Goal: Obtain resource: Obtain resource

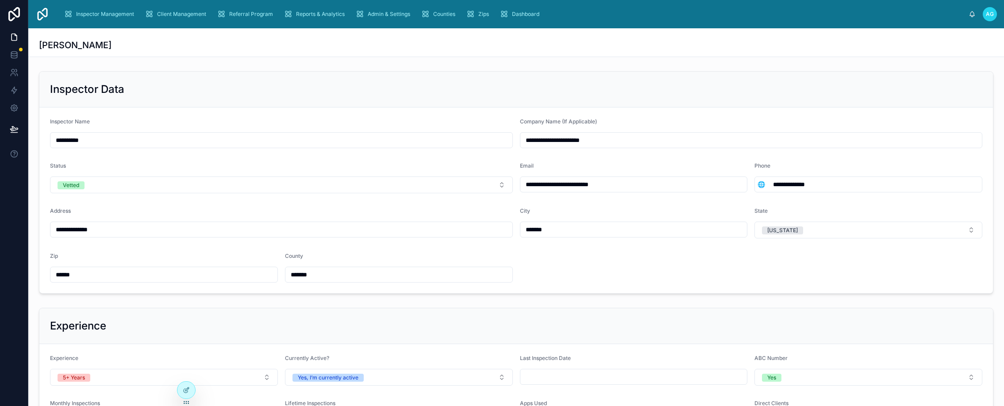
scroll to position [53, 0]
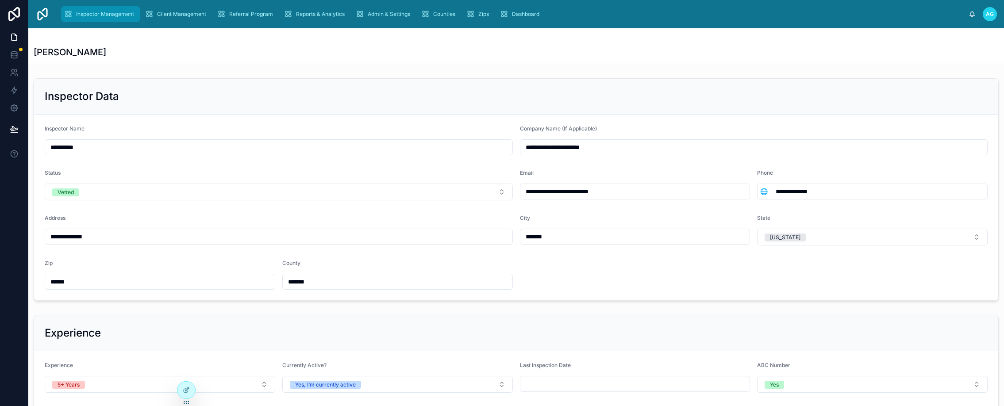
click at [96, 12] on span "Inspector Management" at bounding box center [105, 14] width 58 height 7
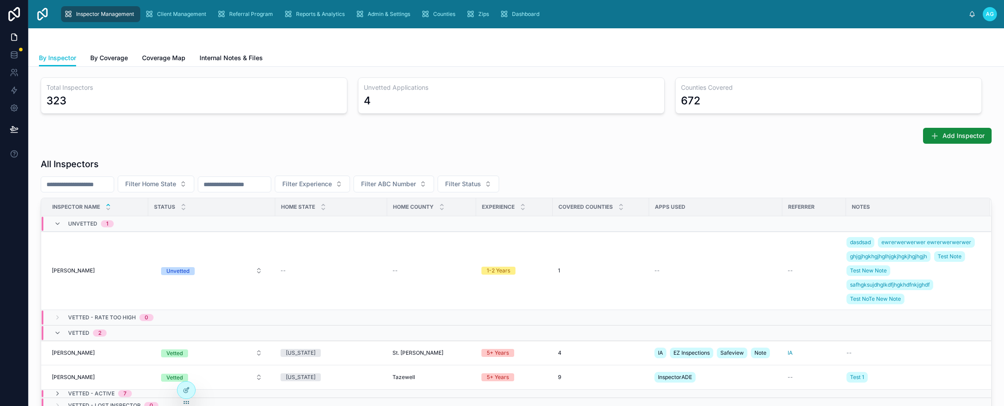
click at [111, 187] on input "text" at bounding box center [77, 184] width 73 height 12
type input "*"
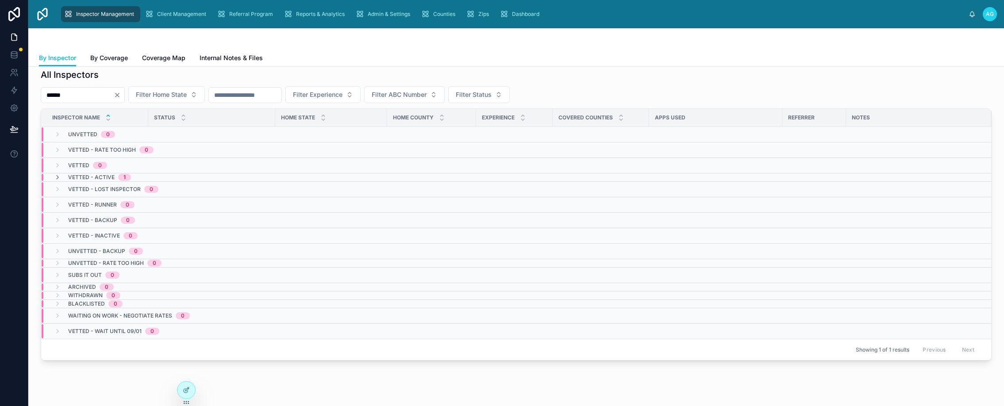
scroll to position [74, 0]
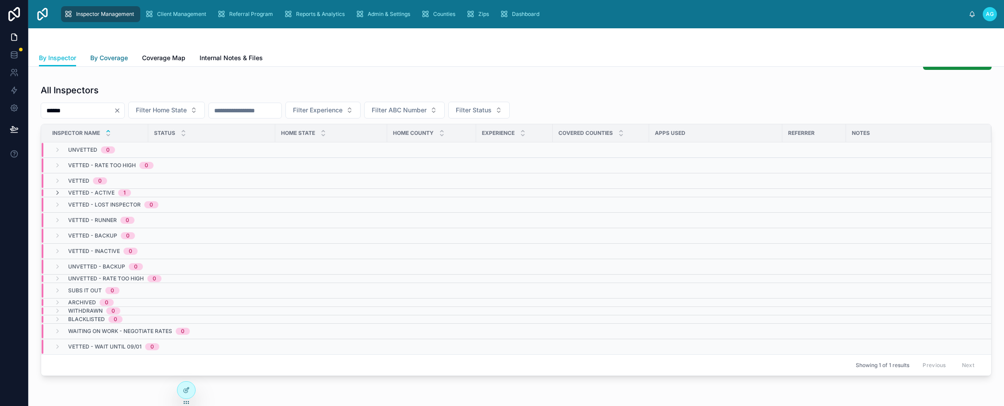
type input "******"
click at [111, 58] on span "By Coverage" at bounding box center [109, 58] width 38 height 9
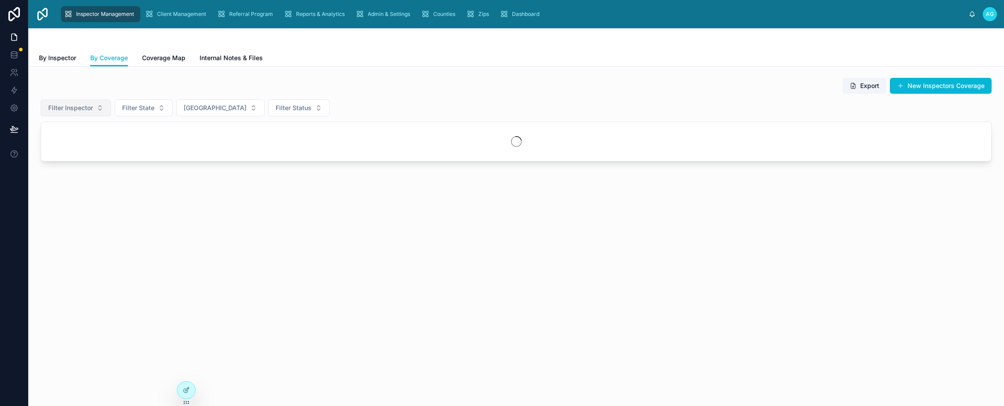
click at [94, 106] on button "Filter Inspector" at bounding box center [76, 108] width 70 height 17
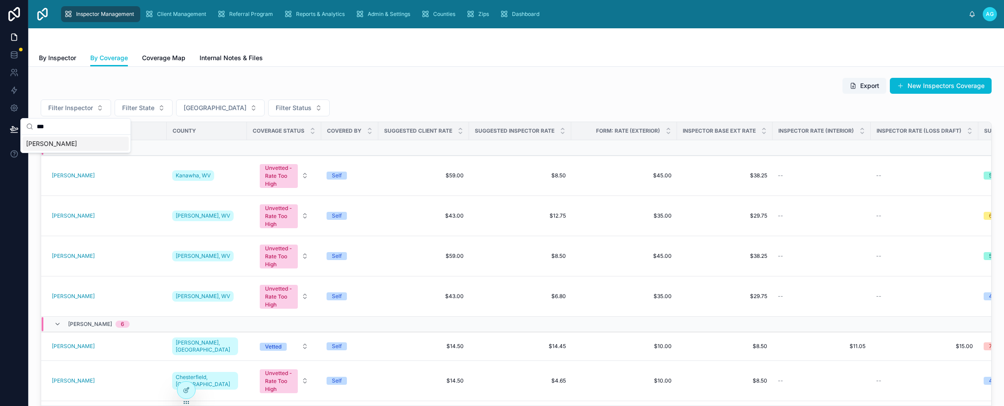
type input "***"
click at [70, 147] on div "[PERSON_NAME]" at bounding box center [76, 144] width 106 height 14
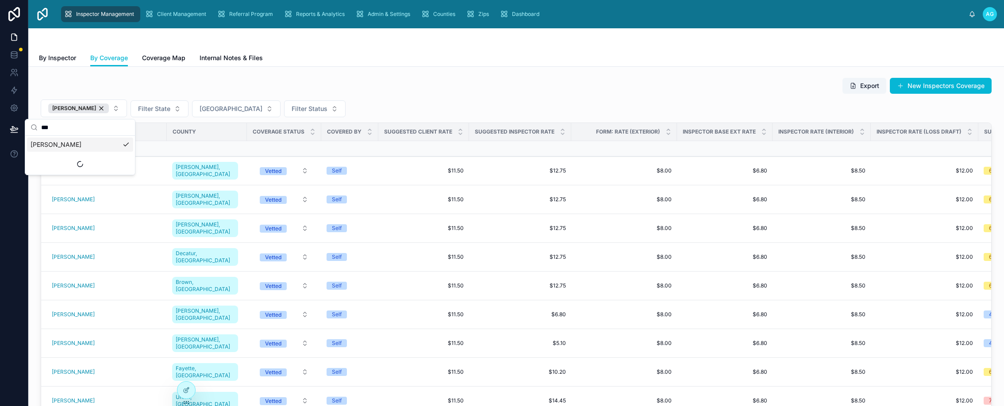
click at [422, 97] on div "Export New Inspectors Coverage [PERSON_NAME] Filter State Filter County Filter …" at bounding box center [516, 252] width 951 height 351
click at [857, 88] on button "Export" at bounding box center [864, 86] width 44 height 16
click at [706, 94] on div "Export New Inspectors Coverage" at bounding box center [516, 85] width 951 height 17
